Goal: Task Accomplishment & Management: Complete application form

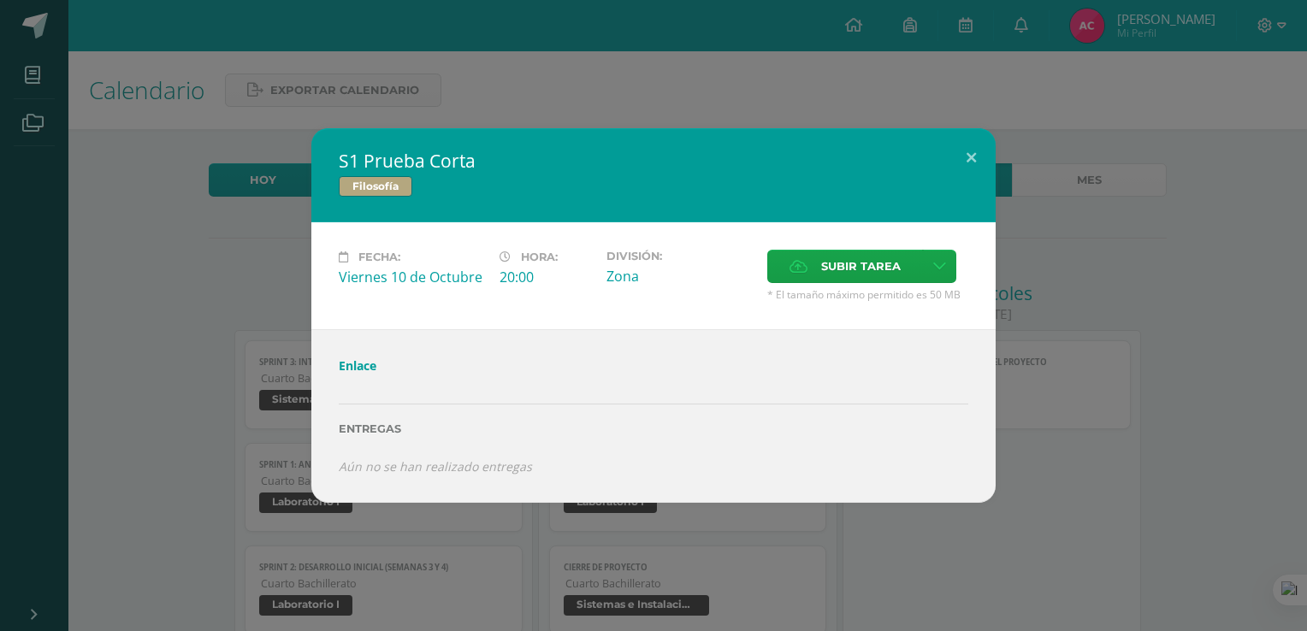
scroll to position [879, 0]
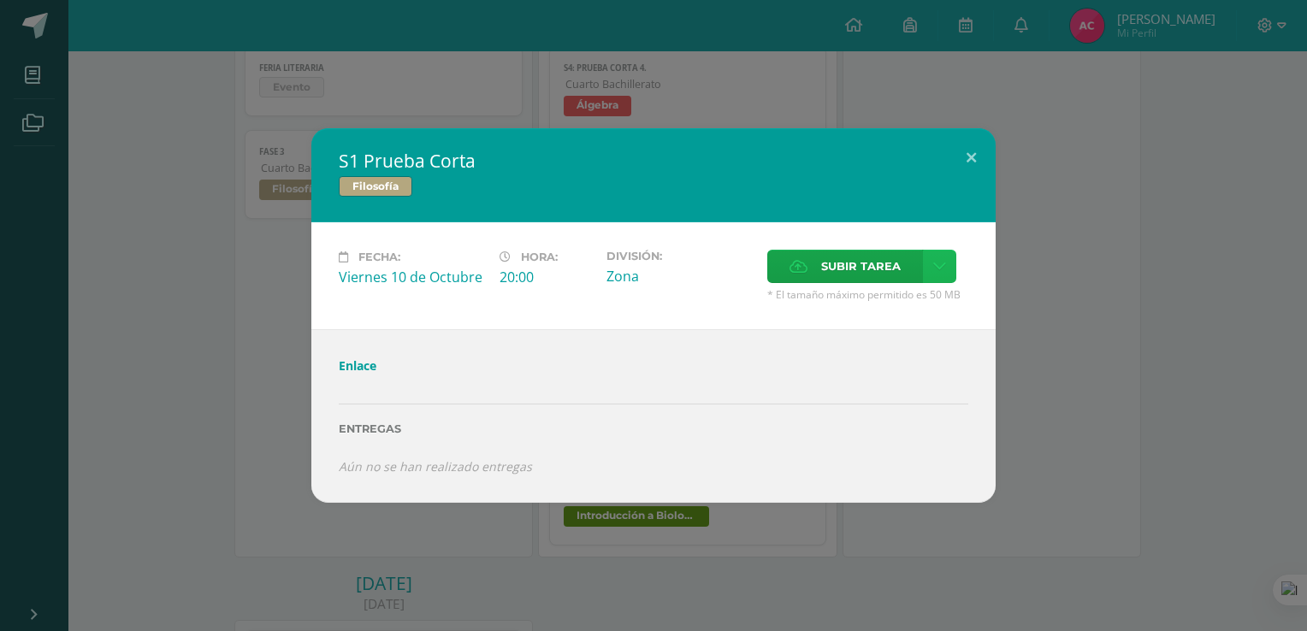
click at [944, 271] on icon at bounding box center [939, 266] width 13 height 15
click at [883, 319] on div "Subir enlace Ingresa el enlace Cancelar Aceptar" at bounding box center [878, 305] width 173 height 46
click at [876, 308] on span "Subir enlace" at bounding box center [866, 305] width 72 height 16
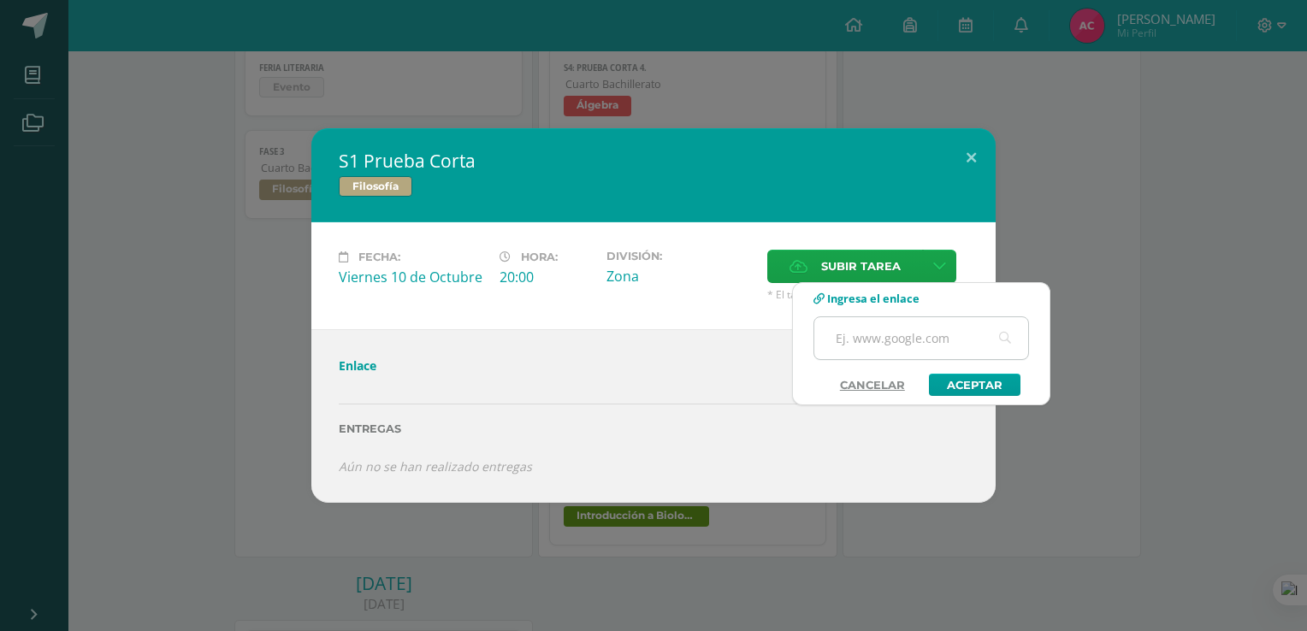
click at [862, 334] on input "text" at bounding box center [922, 338] width 214 height 42
paste input "[URL][DOMAIN_NAME]"
type input "[URL][DOMAIN_NAME]"
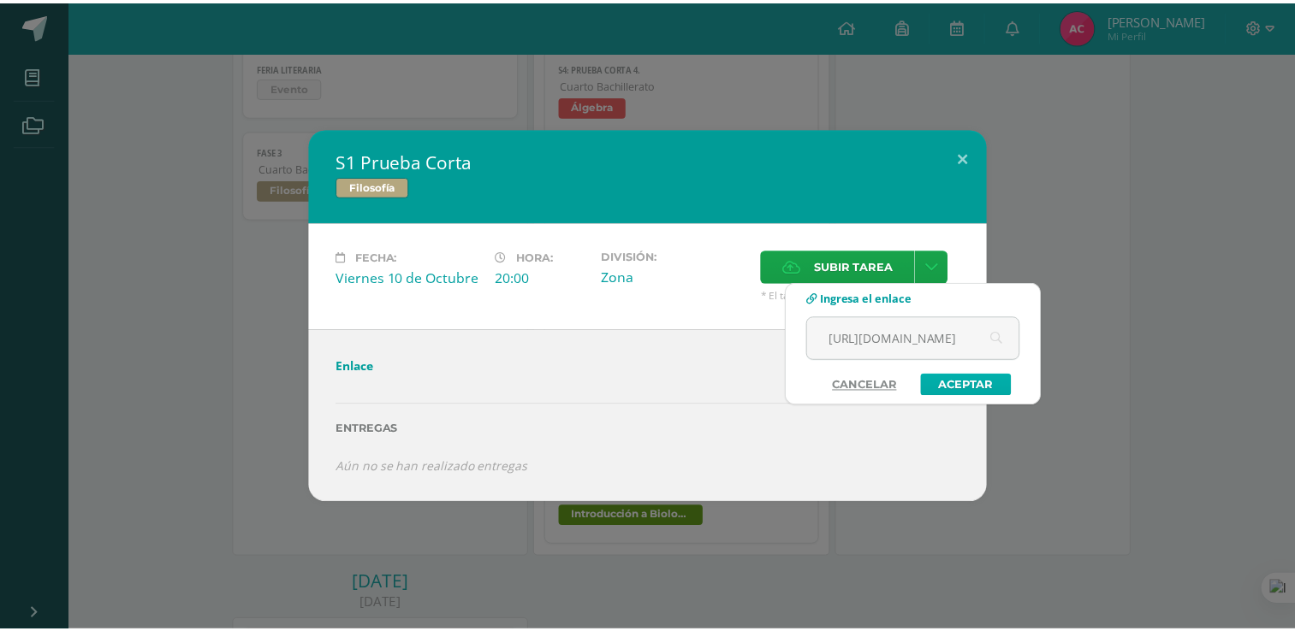
scroll to position [0, 0]
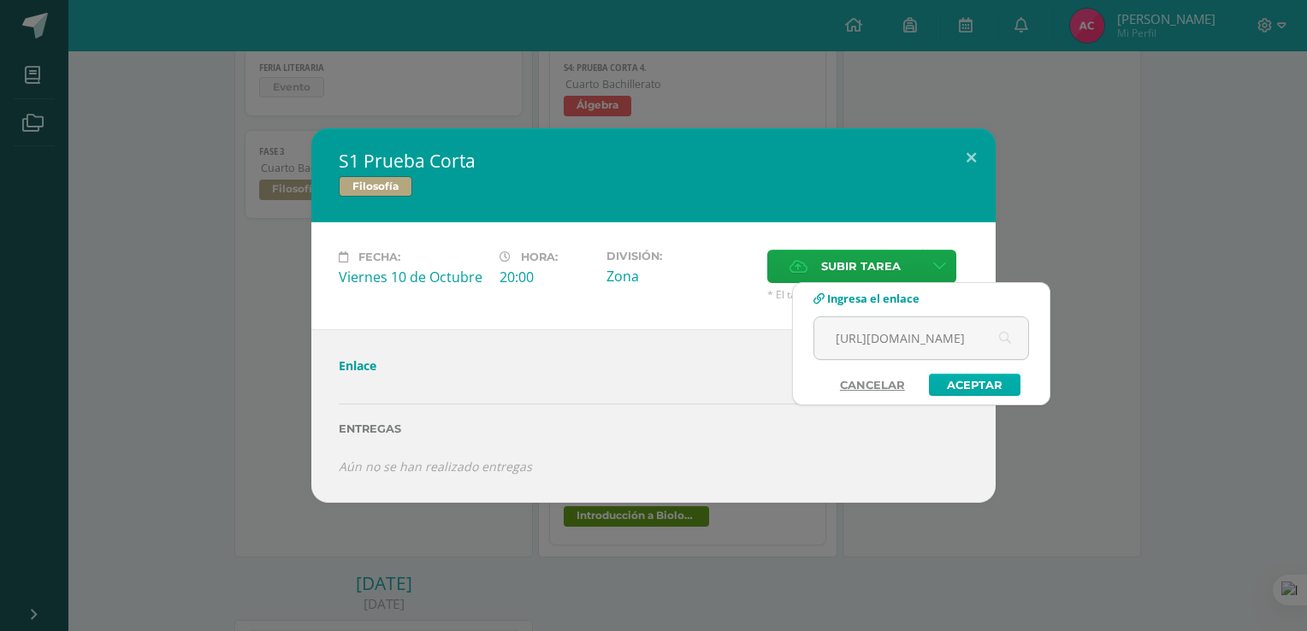
click at [1004, 384] on link "Aceptar" at bounding box center [975, 385] width 92 height 22
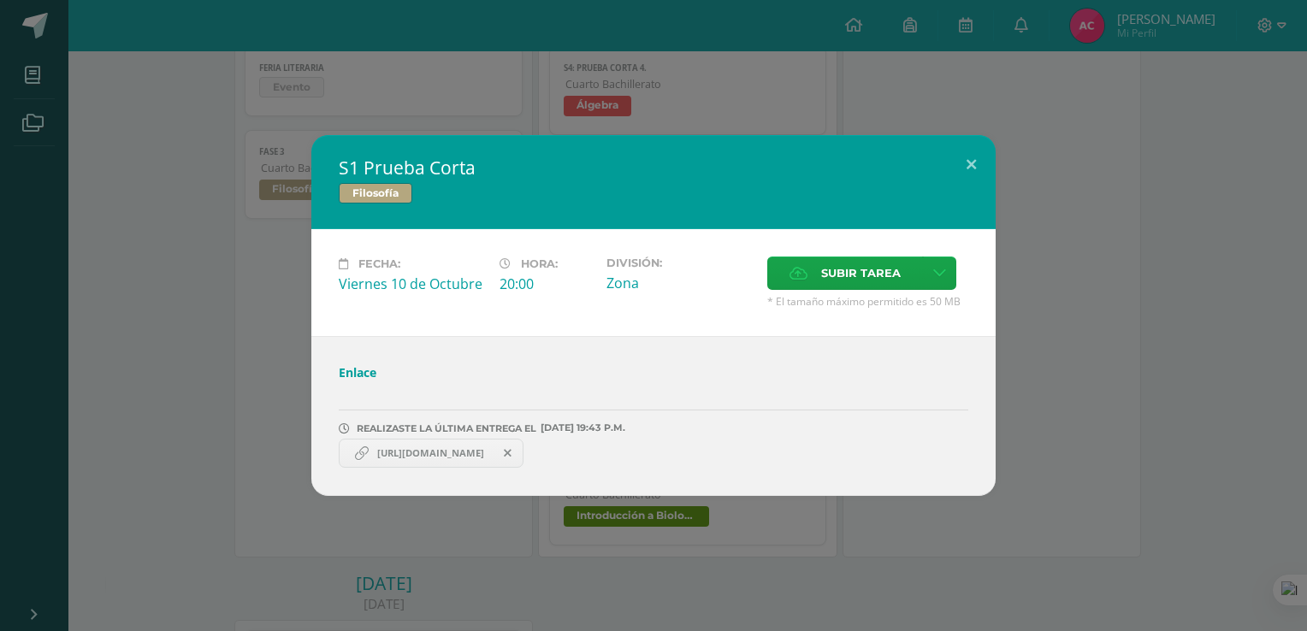
click at [351, 371] on link "Enlace" at bounding box center [358, 372] width 38 height 16
click at [366, 370] on link "Enlace" at bounding box center [358, 372] width 38 height 16
click at [512, 452] on icon at bounding box center [508, 453] width 8 height 12
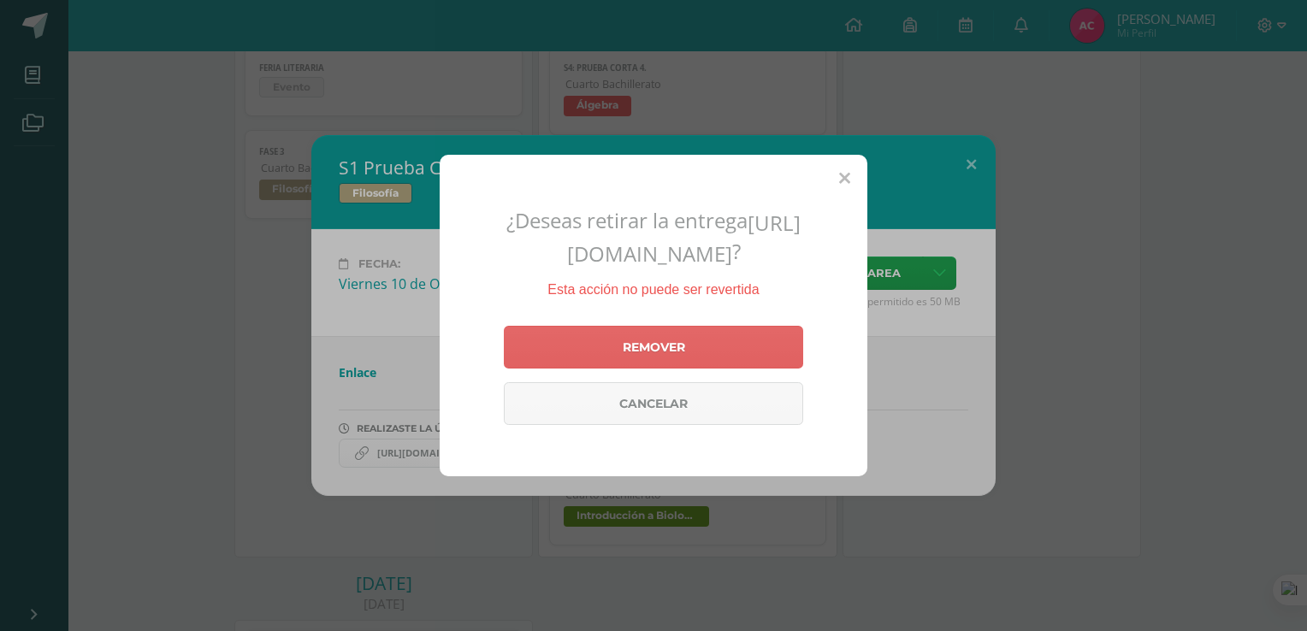
click at [843, 170] on icon at bounding box center [844, 179] width 11 height 18
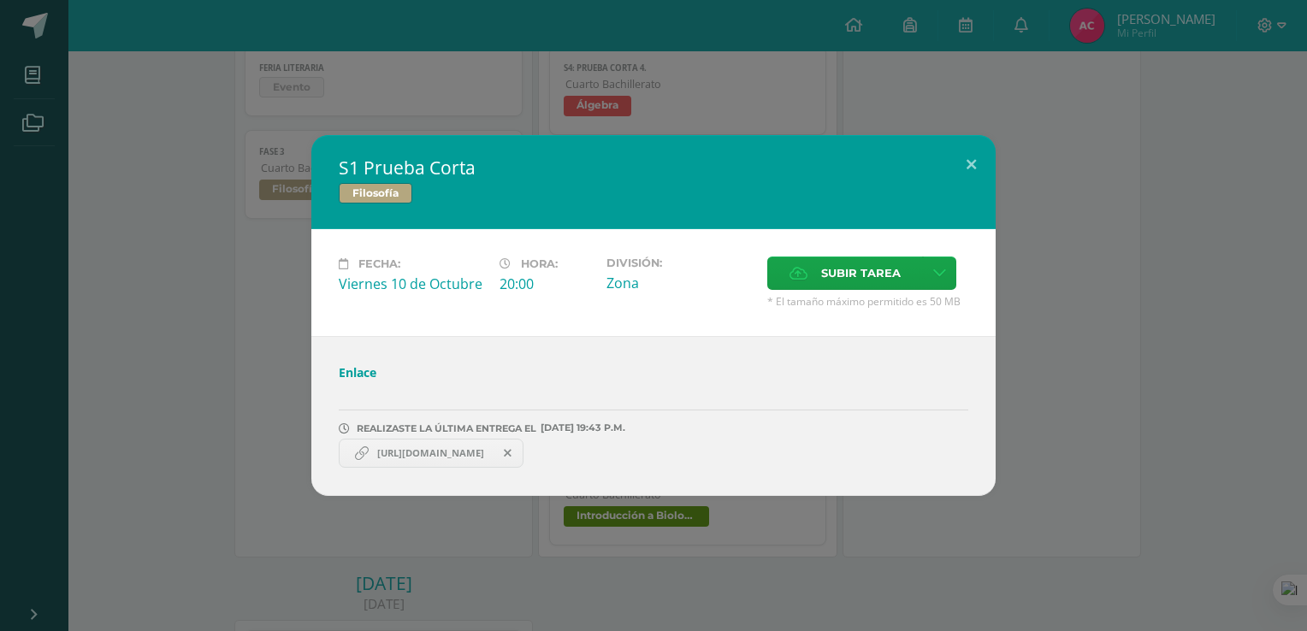
click at [478, 450] on span "[URL][DOMAIN_NAME]" at bounding box center [431, 454] width 124 height 14
click at [453, 450] on span "[URL][DOMAIN_NAME]" at bounding box center [431, 454] width 124 height 14
click at [961, 169] on button at bounding box center [971, 164] width 49 height 58
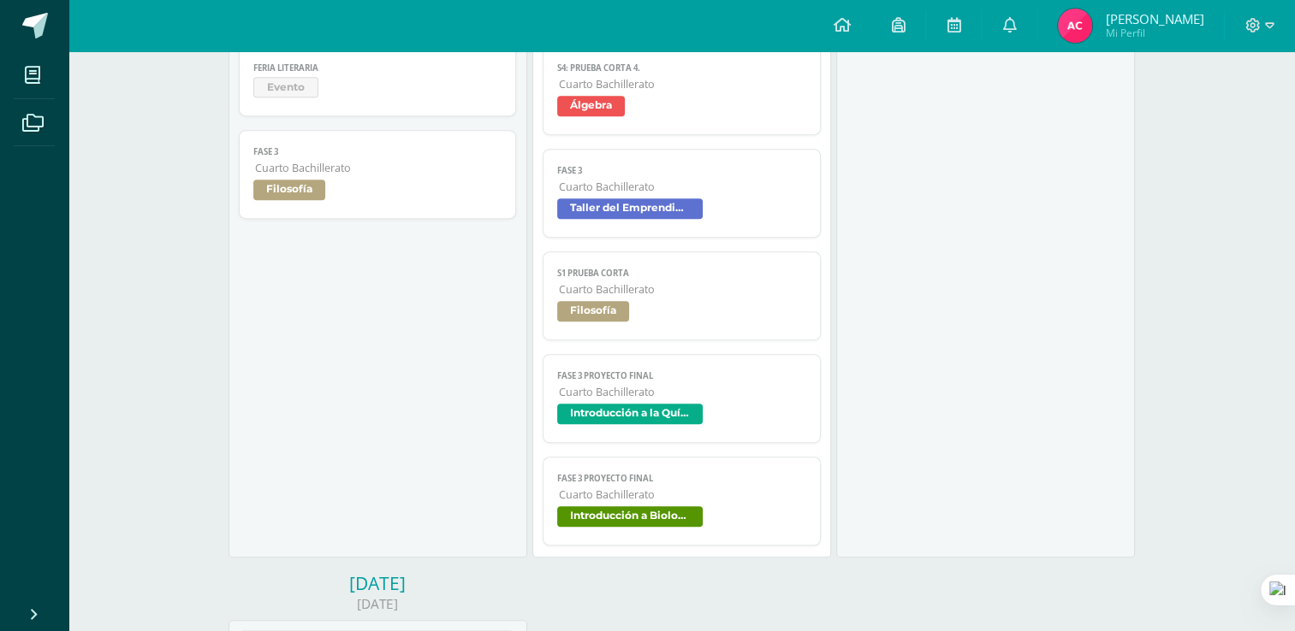
click at [587, 321] on span "Filosofía" at bounding box center [593, 311] width 72 height 21
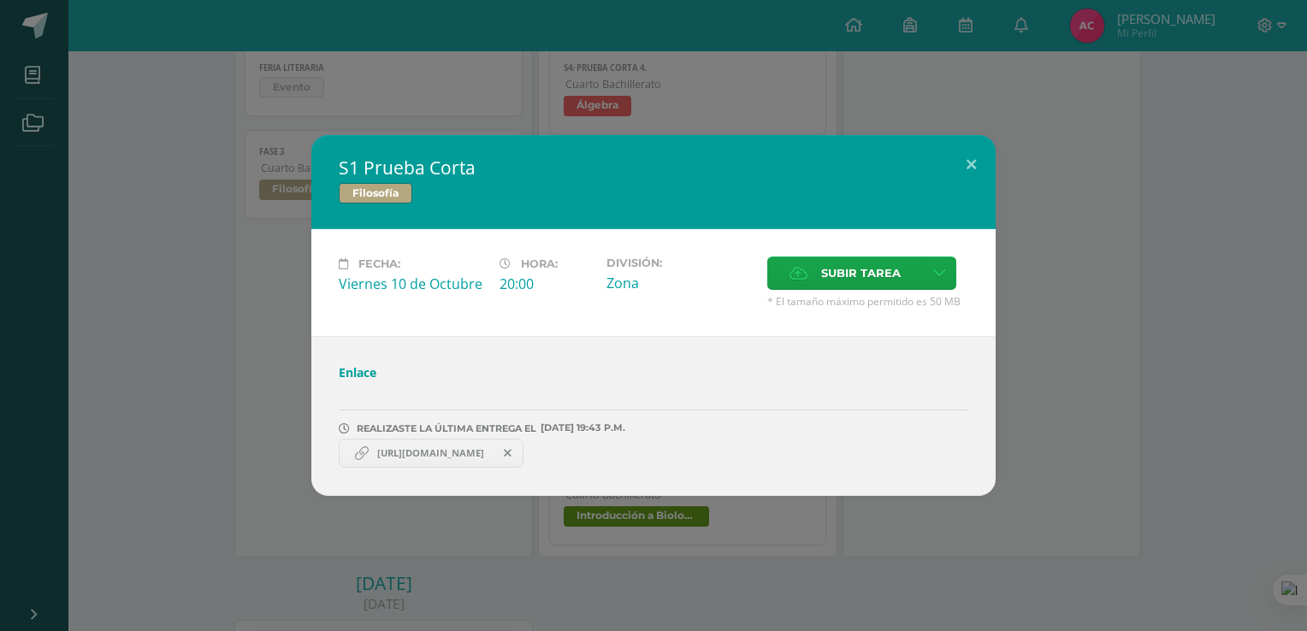
click at [402, 450] on span "[URL][DOMAIN_NAME]" at bounding box center [431, 454] width 124 height 14
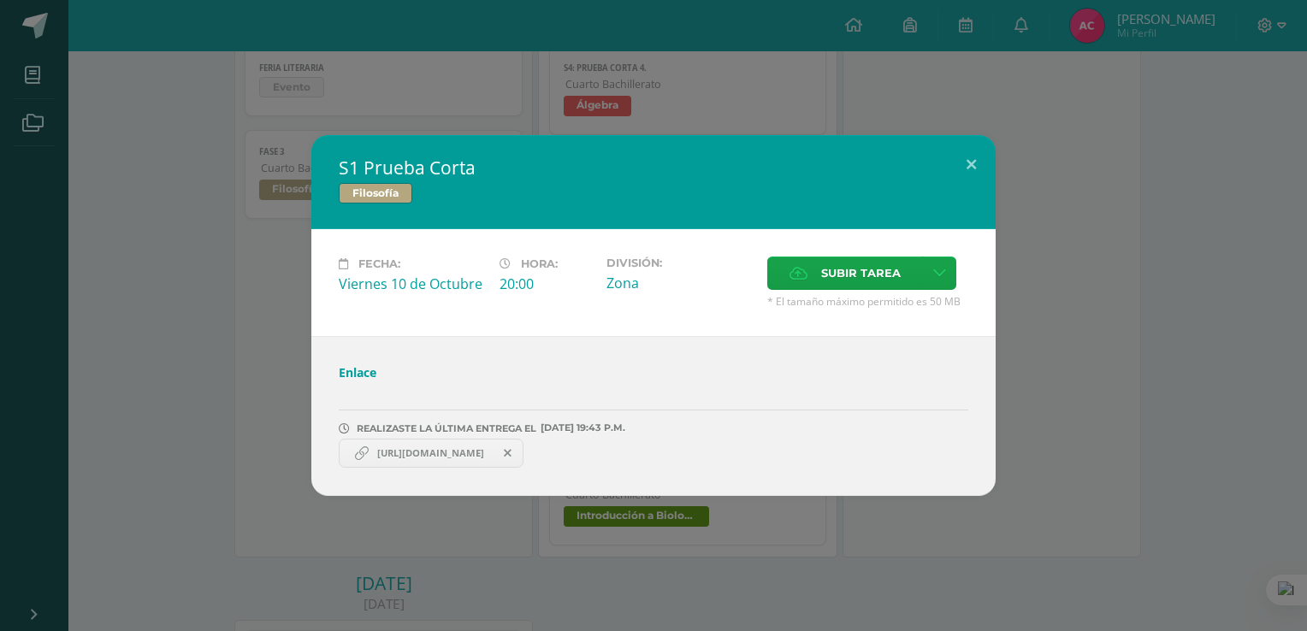
click at [402, 450] on span "[URL][DOMAIN_NAME]" at bounding box center [431, 454] width 124 height 14
click at [1202, 365] on div "S1 Prueba Corta Filosofía Fecha: [DATE] Hora: 20:00 División: Zona Subir tarea" at bounding box center [654, 315] width 1294 height 361
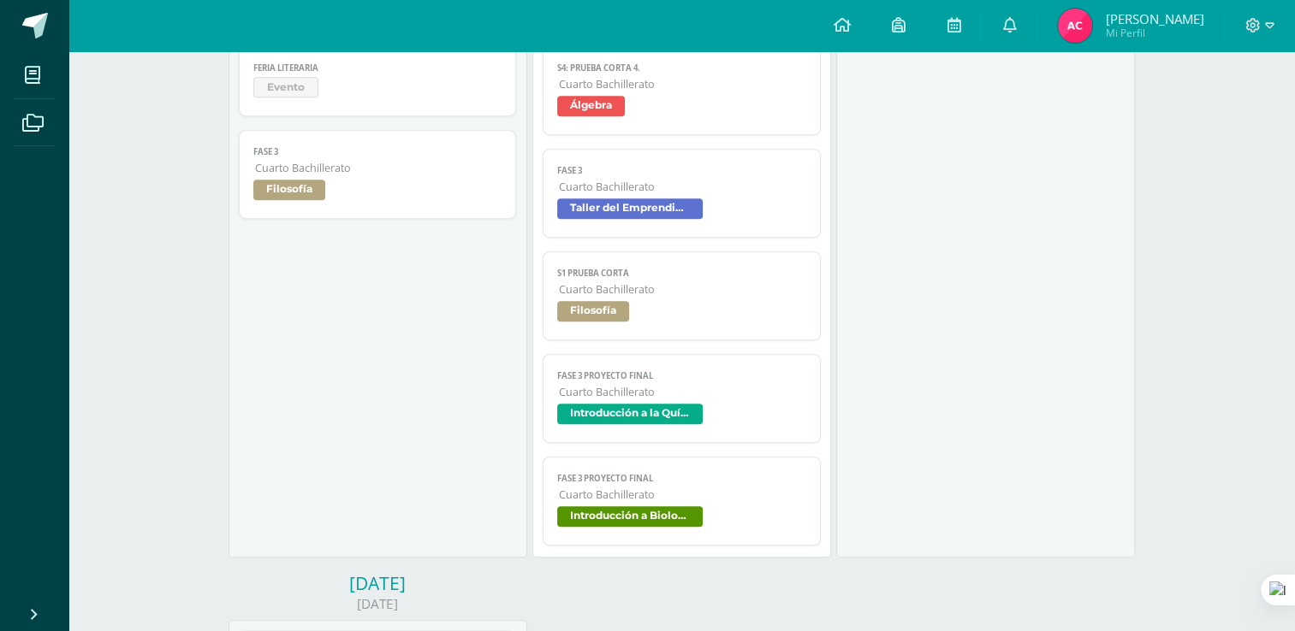
click at [580, 326] on span "Filosofía" at bounding box center [681, 313] width 249 height 25
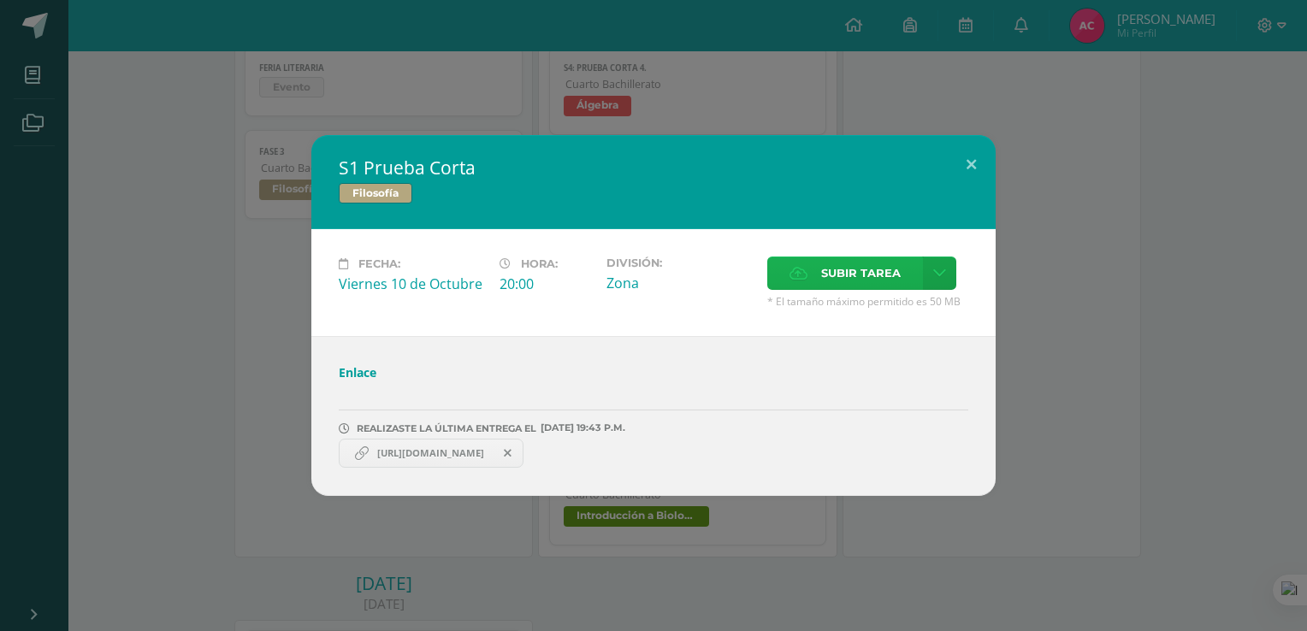
click at [824, 260] on span "Subir tarea" at bounding box center [861, 274] width 80 height 32
click at [0, 0] on input "Subir tarea" at bounding box center [0, 0] width 0 height 0
click at [1167, 116] on div "S1 Prueba Corta Filosofía Fecha: [DATE] Hora: 20:00 División: Zona Subir tarea" at bounding box center [653, 315] width 1307 height 631
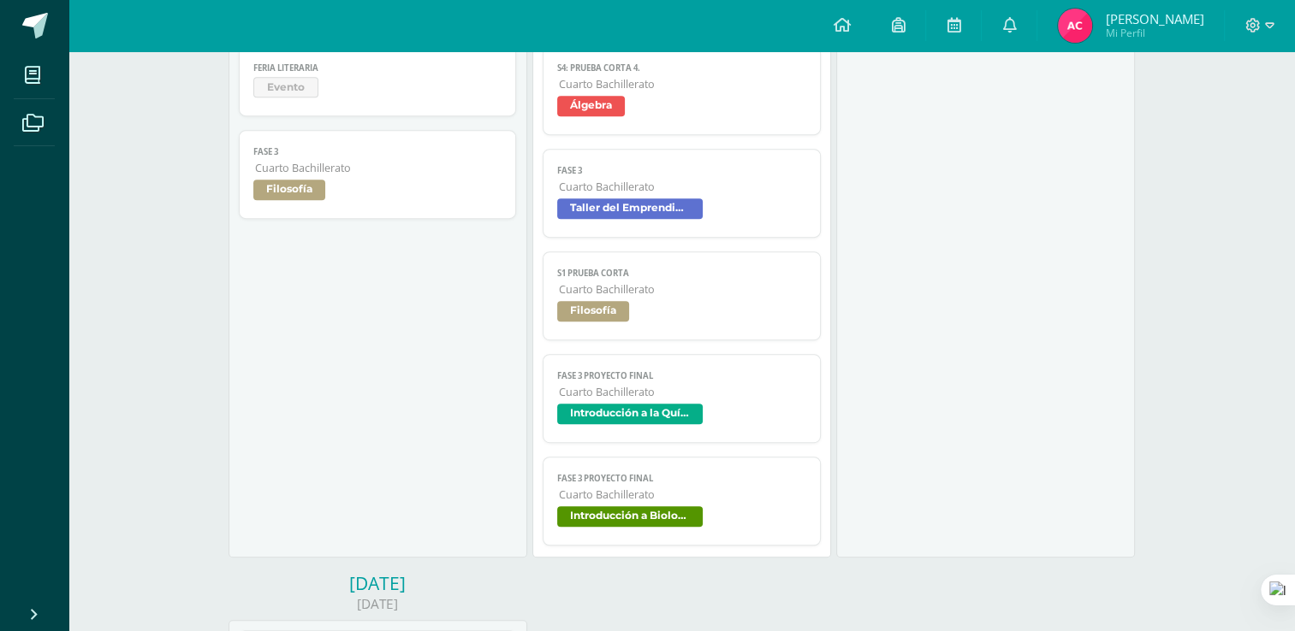
click at [625, 497] on span "Cuarto Bachillerato" at bounding box center [682, 495] width 247 height 15
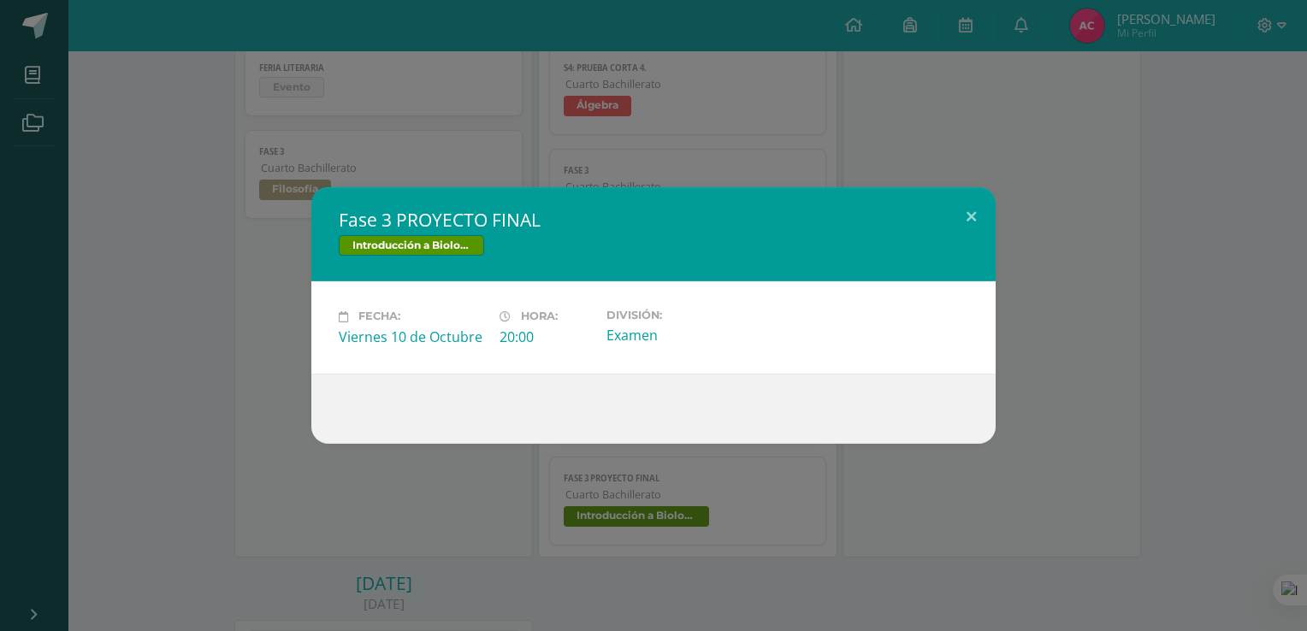
click at [804, 479] on div "Fase 3 PROYECTO FINAL Introducción a Biología Fecha: [DATE] Hora: 20:00 Divisió…" at bounding box center [653, 315] width 1307 height 631
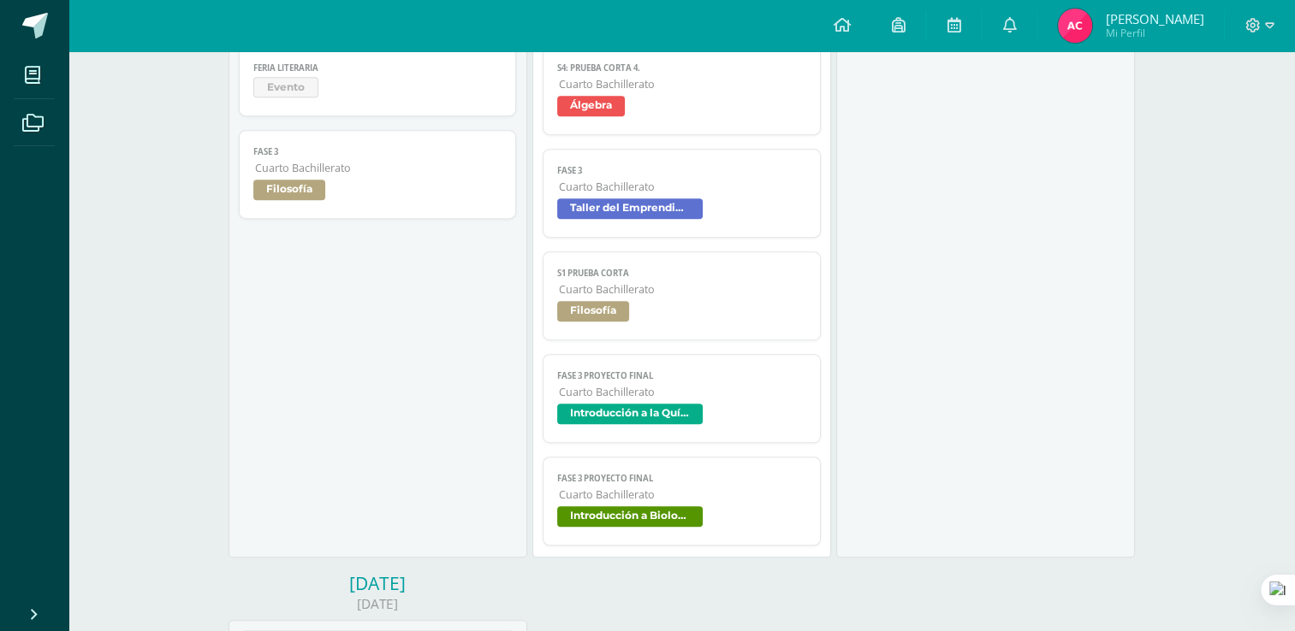
click at [726, 417] on span "Introducción a la Química" at bounding box center [681, 416] width 249 height 25
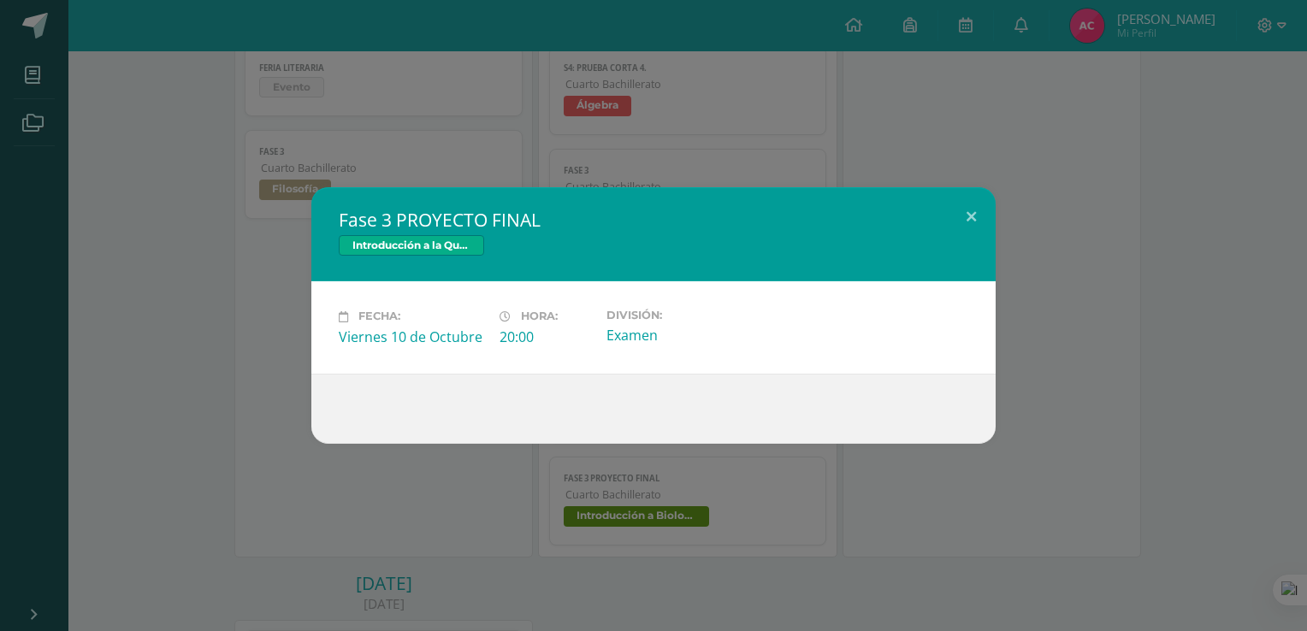
click at [663, 553] on div "Fase 3 PROYECTO FINAL Introducción a la Química Fecha: [DATE] Hora: 20:00 Divis…" at bounding box center [653, 315] width 1307 height 631
